Goal: Check status: Check status

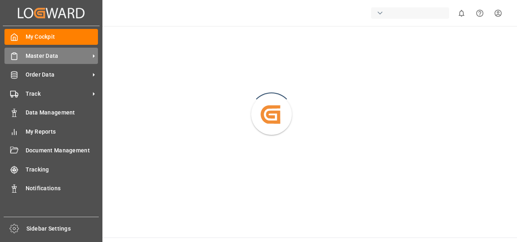
click at [42, 57] on span "Master Data" at bounding box center [58, 56] width 64 height 9
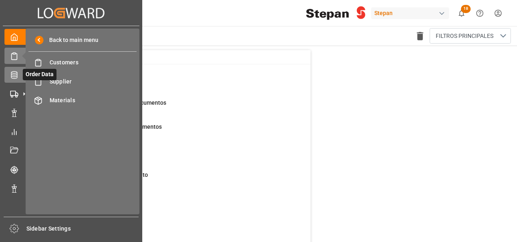
click at [12, 76] on icon at bounding box center [14, 75] width 8 height 8
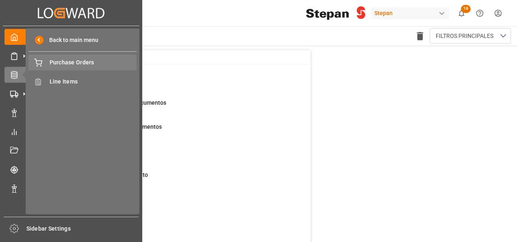
click at [72, 63] on span "Purchase Orders" at bounding box center [93, 62] width 87 height 9
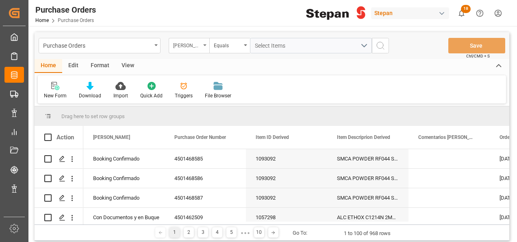
click at [204, 45] on icon "open menu" at bounding box center [204, 45] width 3 height 2
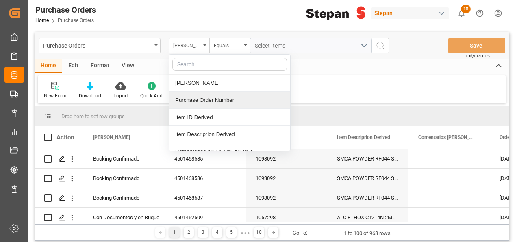
click at [190, 99] on div "Purchase Order Number" at bounding box center [229, 100] width 121 height 17
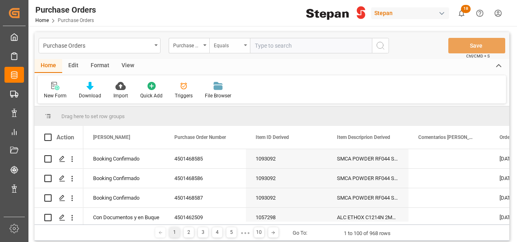
click at [246, 46] on div "Equals" at bounding box center [229, 45] width 41 height 15
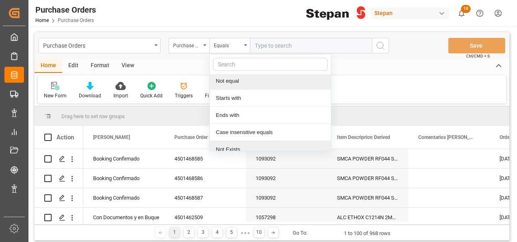
scroll to position [59, 0]
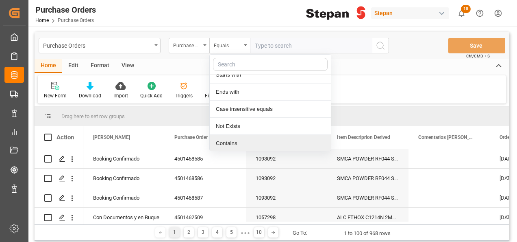
click at [223, 143] on div "Contains" at bounding box center [270, 143] width 121 height 17
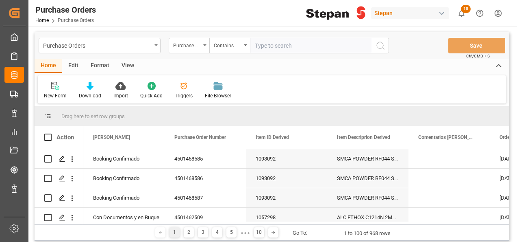
paste input "4501462506,4501462507,4501462508,4501462512,4501462509,4501462513,4501462518,45…"
type input "4501462506,4501462507,4501462508,4501462512,4501462509,4501462513,4501462518,45…"
click at [381, 44] on icon "search button" at bounding box center [381, 46] width 10 height 10
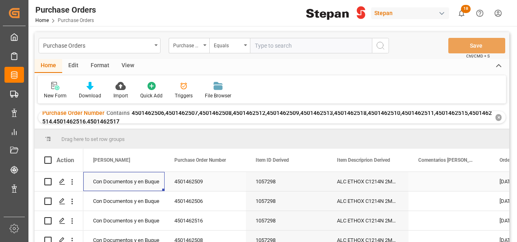
click at [124, 181] on div "Con Documentos y en Buque" at bounding box center [124, 181] width 62 height 19
click at [153, 185] on icon "open menu" at bounding box center [150, 186] width 10 height 10
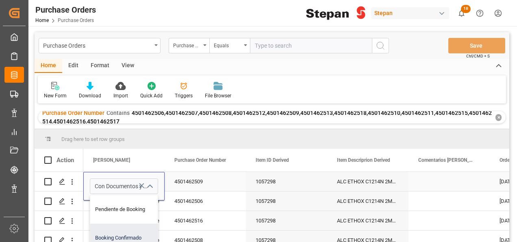
click at [120, 238] on div "Booking Confirmado" at bounding box center [132, 237] width 84 height 28
type input "Booking Confirmado"
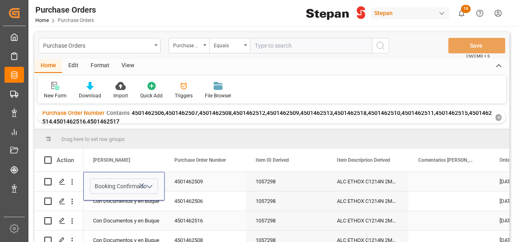
click at [120, 216] on div "Con Documentos y en Buque" at bounding box center [124, 220] width 62 height 19
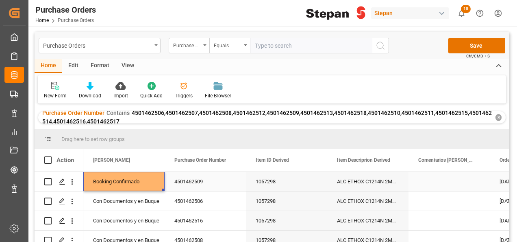
click at [126, 177] on div "Booking Confirmado" at bounding box center [124, 181] width 62 height 19
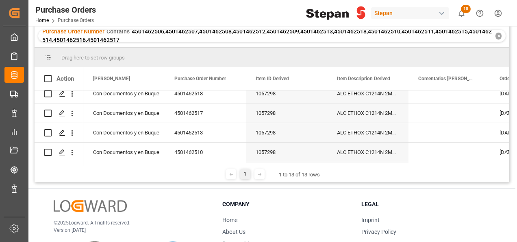
scroll to position [184, 0]
drag, startPoint x: 163, startPoint y: 107, endPoint x: 149, endPoint y: 139, distance: 34.8
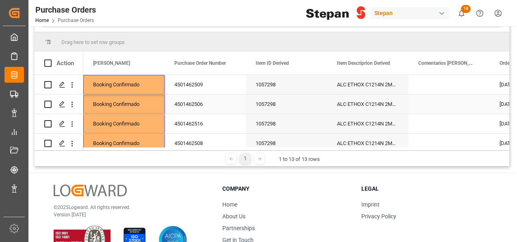
scroll to position [0, 0]
